Goal: Task Accomplishment & Management: Manage account settings

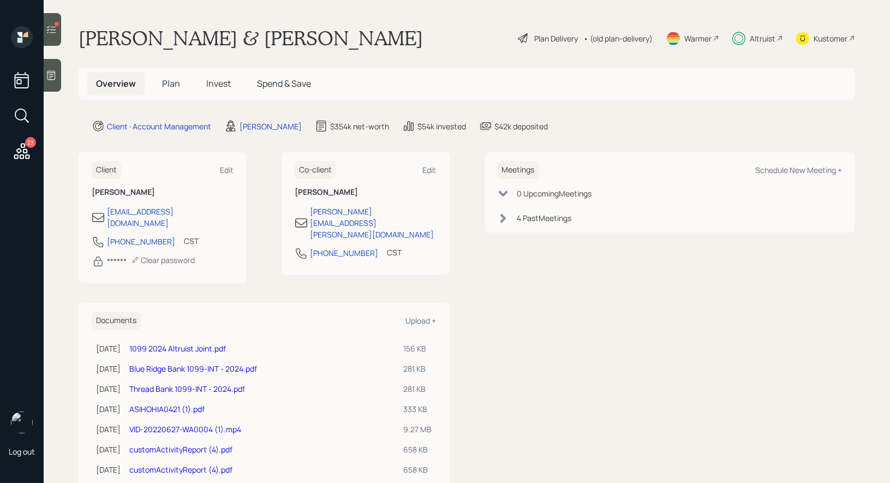
click at [55, 23] on div at bounding box center [57, 24] width 4 height 4
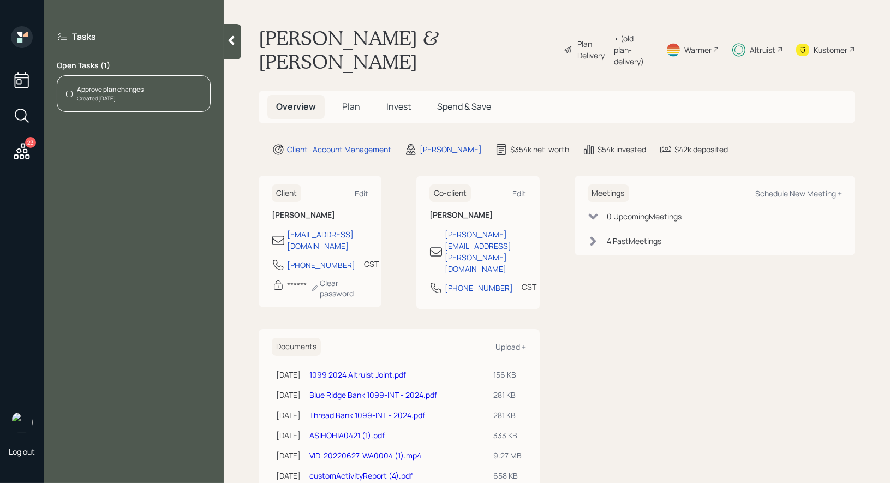
click at [93, 89] on div "Approve plan changes" at bounding box center [110, 90] width 67 height 10
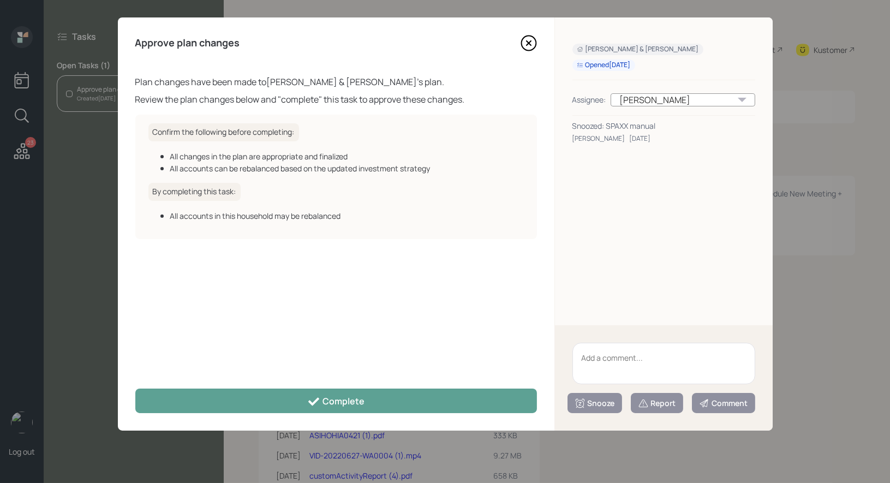
click at [597, 363] on textarea at bounding box center [663, 363] width 183 height 41
type textarea "SPAXX manual"
click at [605, 405] on div "Snooze" at bounding box center [594, 403] width 40 height 11
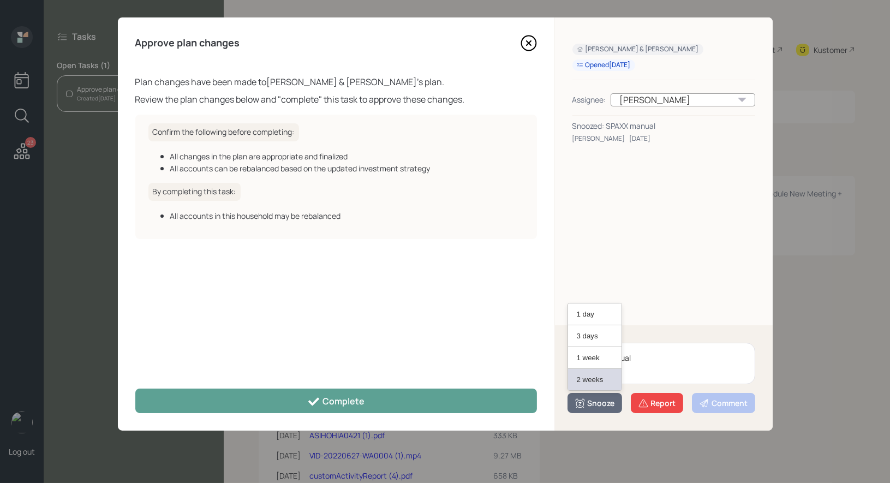
click at [597, 379] on button "2 weeks" at bounding box center [594, 379] width 53 height 21
